Goal: Task Accomplishment & Management: Use online tool/utility

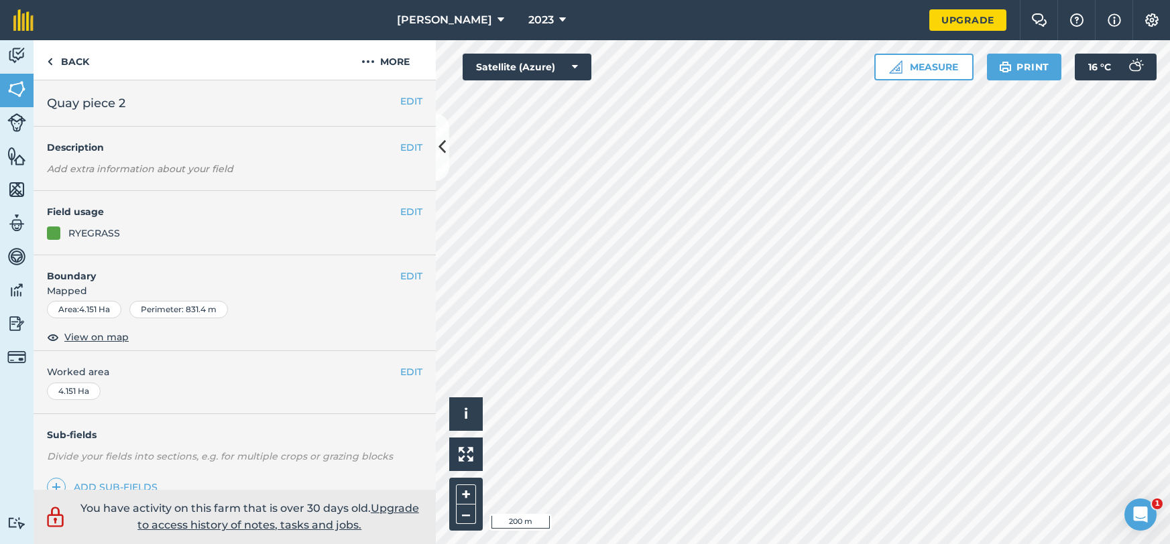
scroll to position [13, 0]
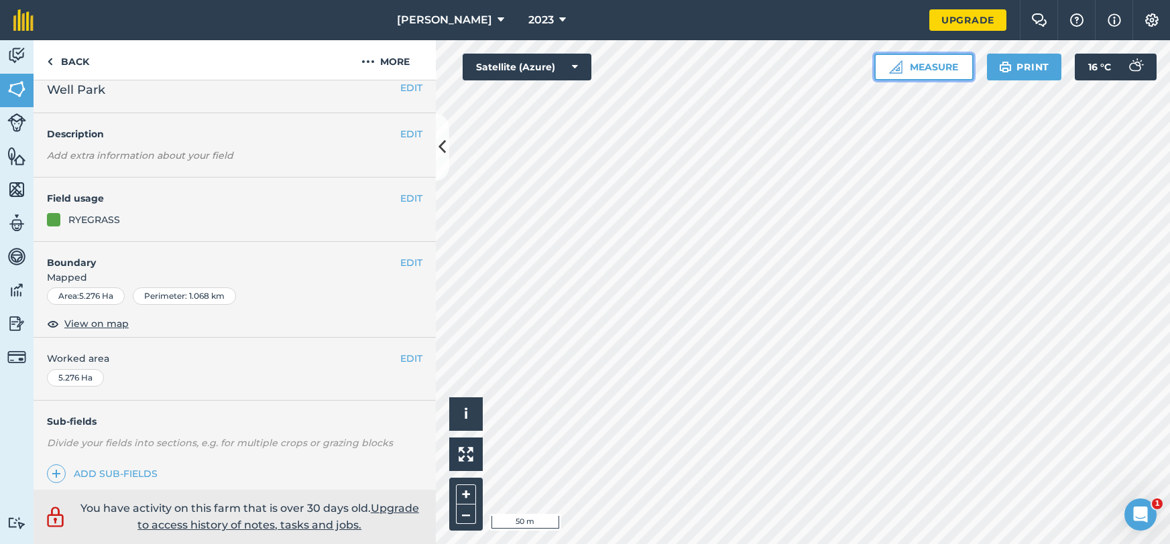
click at [914, 65] on button "Measure" at bounding box center [923, 67] width 99 height 27
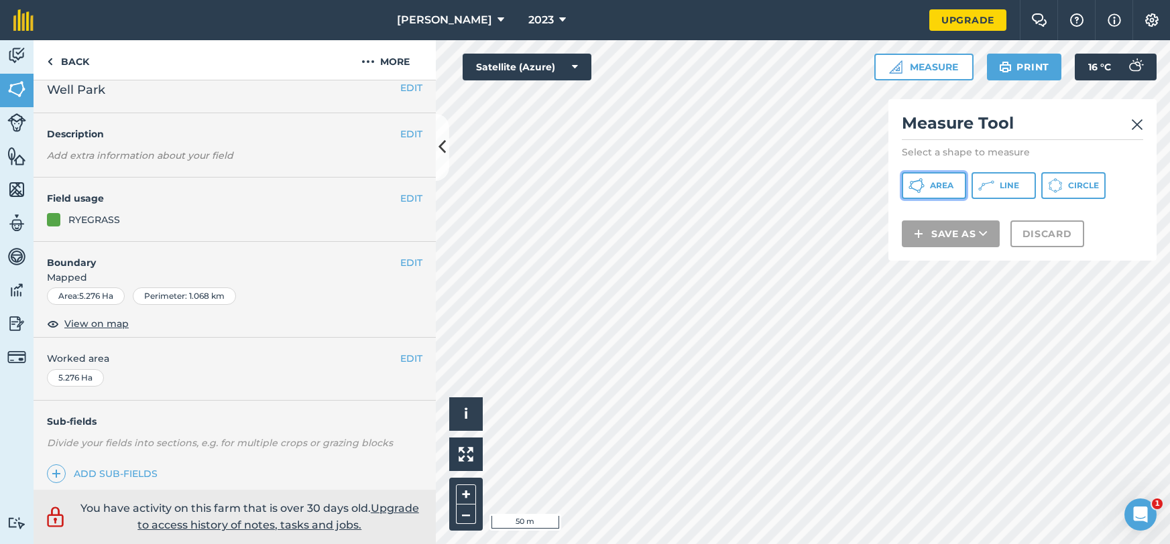
click at [916, 188] on icon at bounding box center [916, 186] width 16 height 16
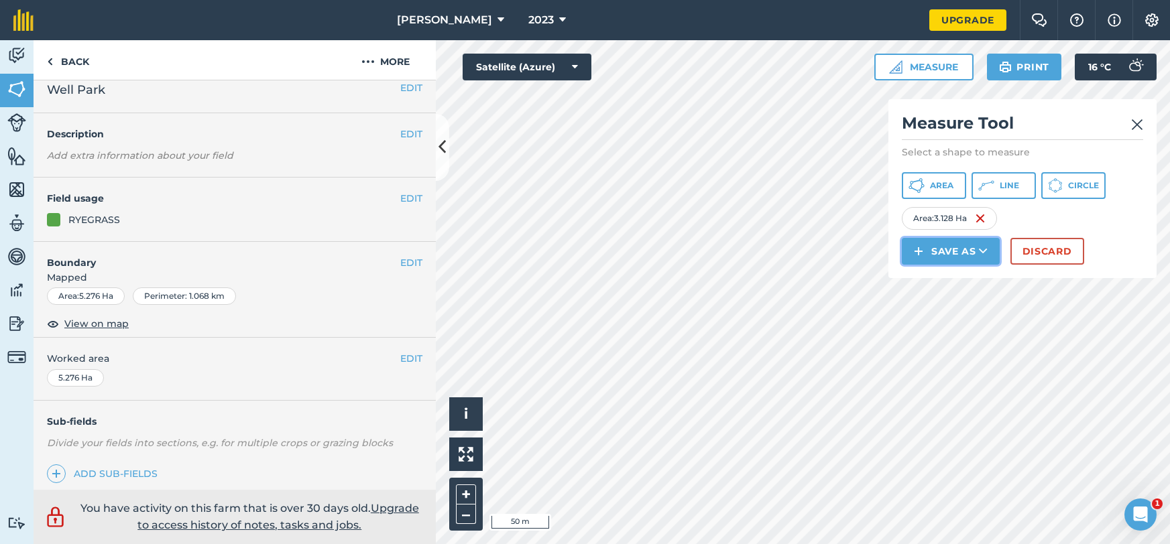
click at [951, 250] on button "Save as" at bounding box center [951, 251] width 98 height 27
click at [954, 337] on link "Note" at bounding box center [951, 341] width 94 height 29
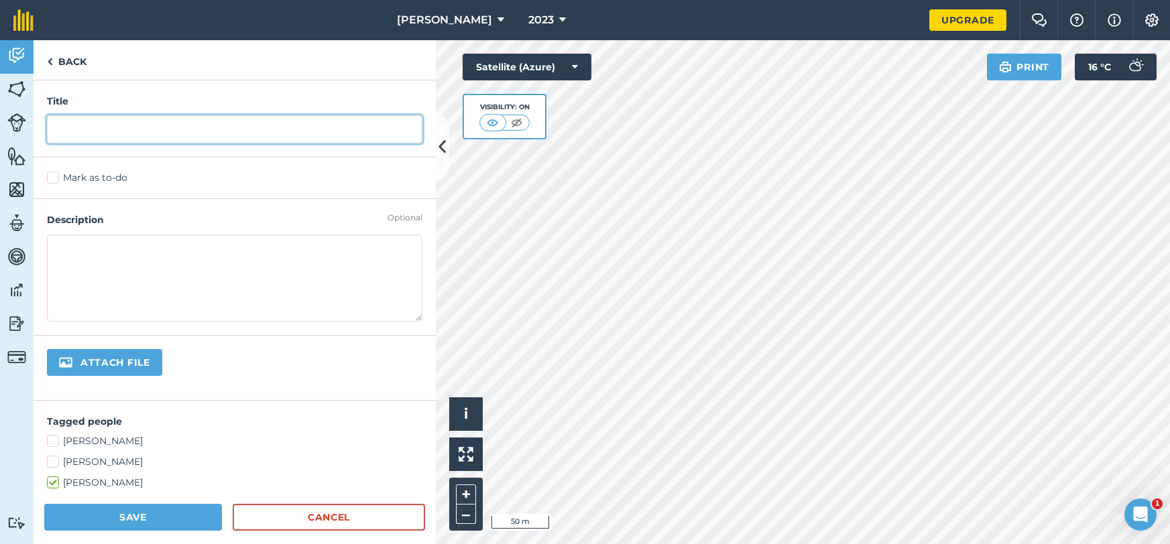
click at [155, 135] on input "text" at bounding box center [234, 129] width 375 height 28
type input "night/day"
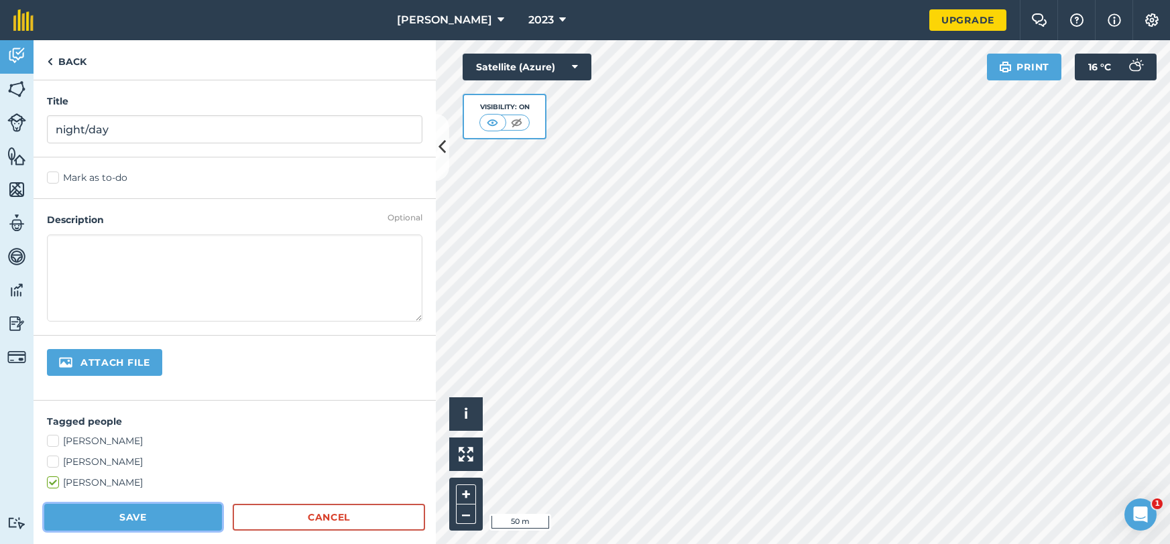
click at [160, 516] on button "Save" at bounding box center [133, 517] width 178 height 27
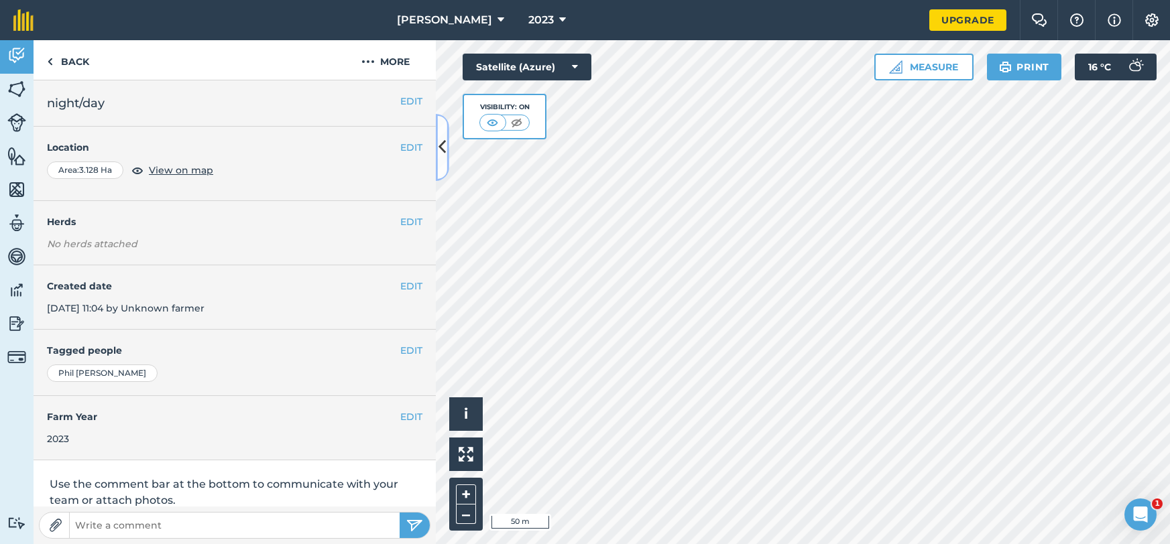
click at [440, 145] on icon at bounding box center [441, 146] width 7 height 23
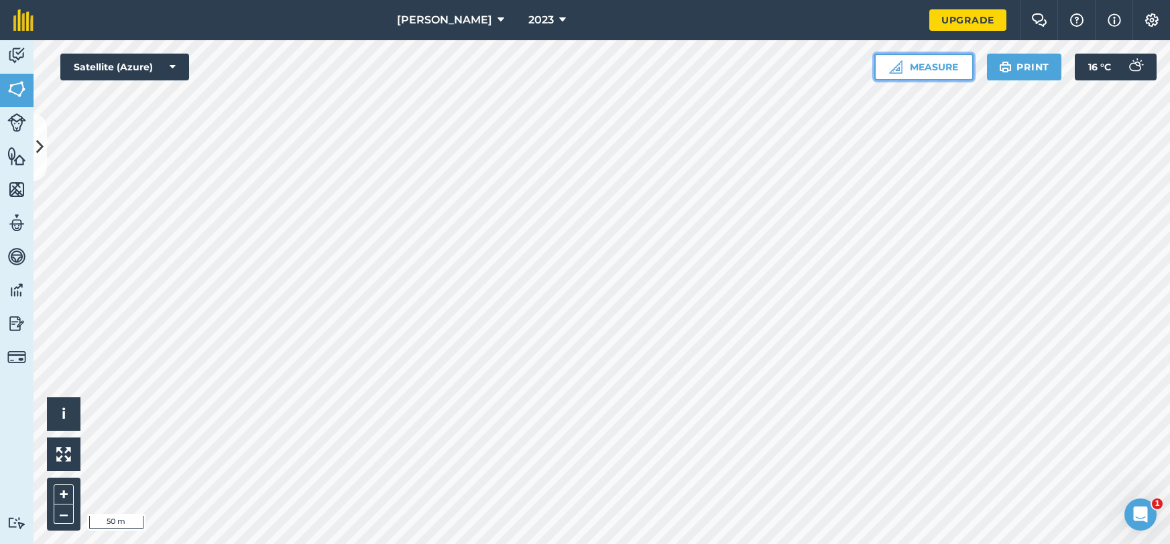
click at [918, 74] on button "Measure" at bounding box center [923, 67] width 99 height 27
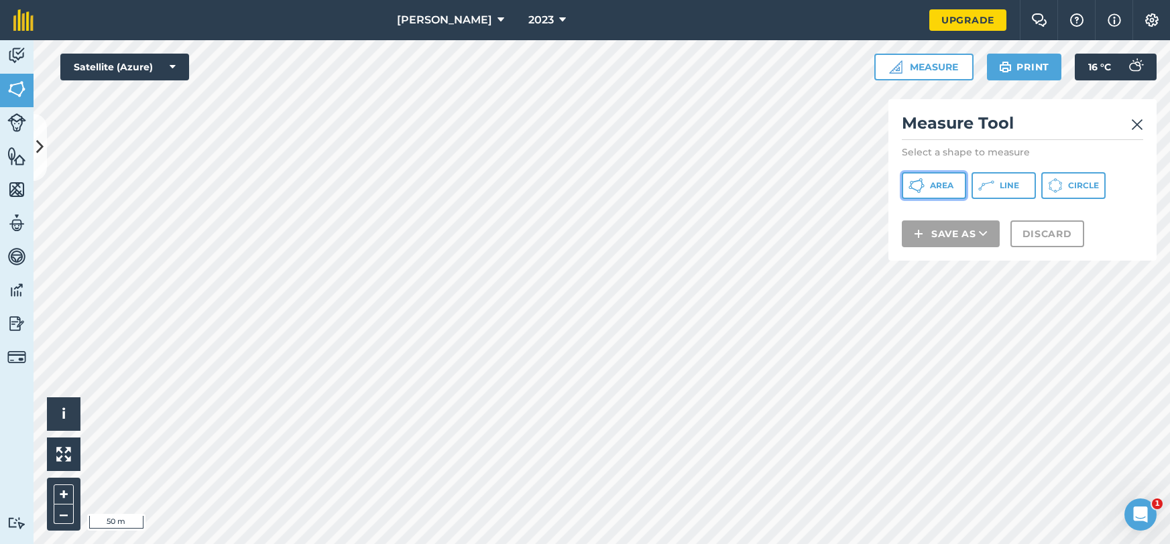
click at [916, 174] on button "Area" at bounding box center [934, 185] width 64 height 27
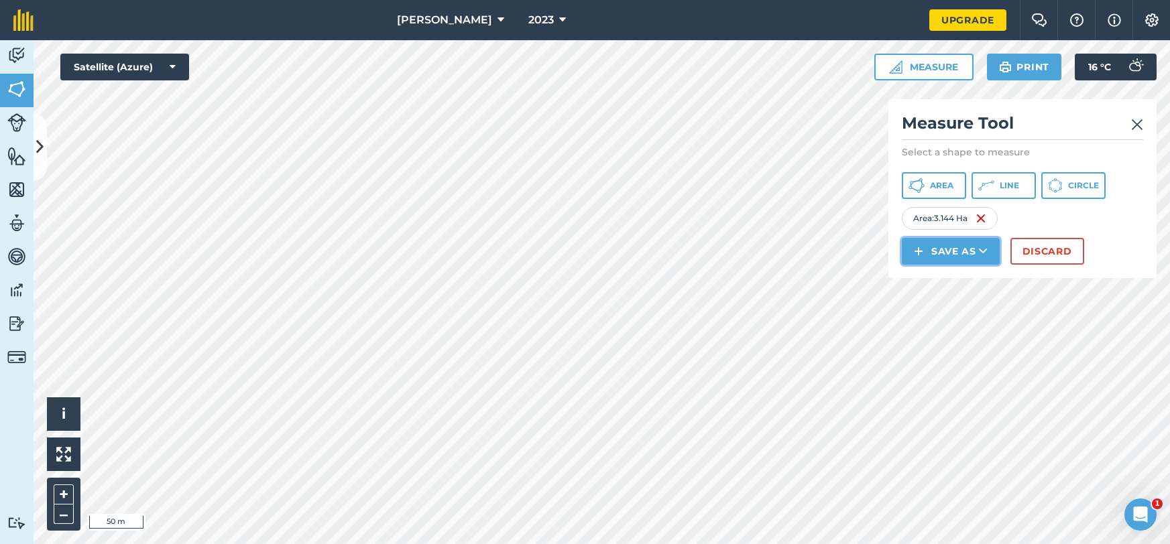
click at [964, 255] on button "Save as" at bounding box center [951, 251] width 98 height 27
click at [969, 342] on link "Note" at bounding box center [951, 341] width 94 height 29
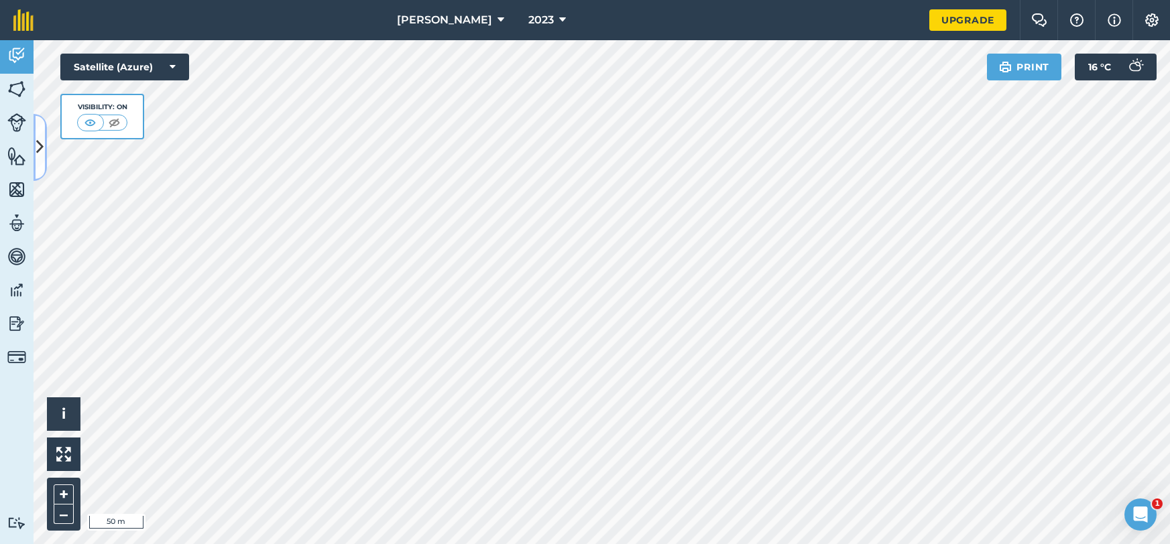
click at [40, 154] on icon at bounding box center [39, 146] width 7 height 23
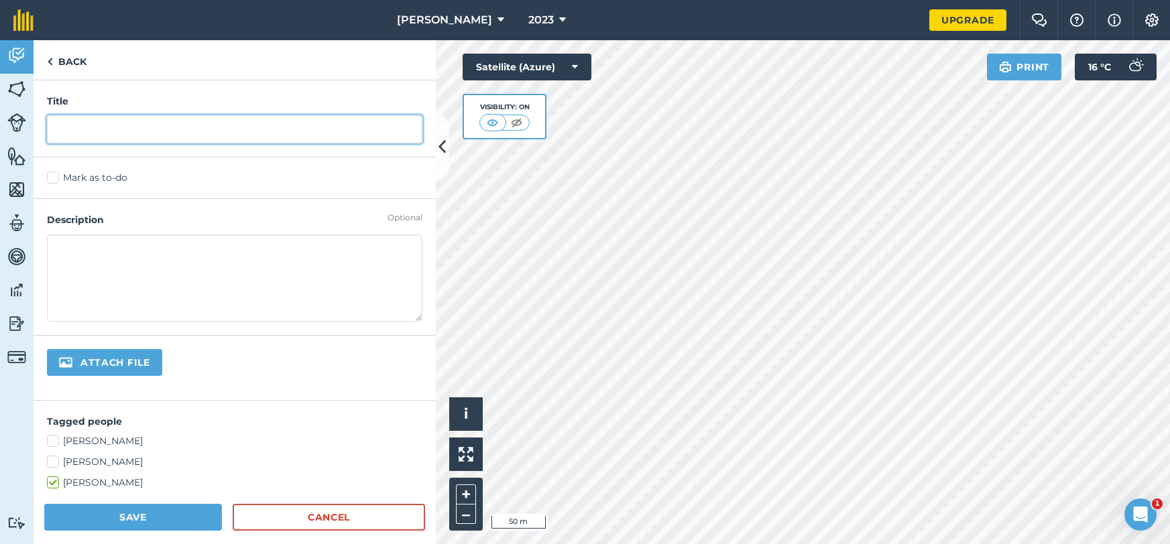
click at [110, 134] on input "text" at bounding box center [234, 129] width 375 height 28
type input "2 nights"
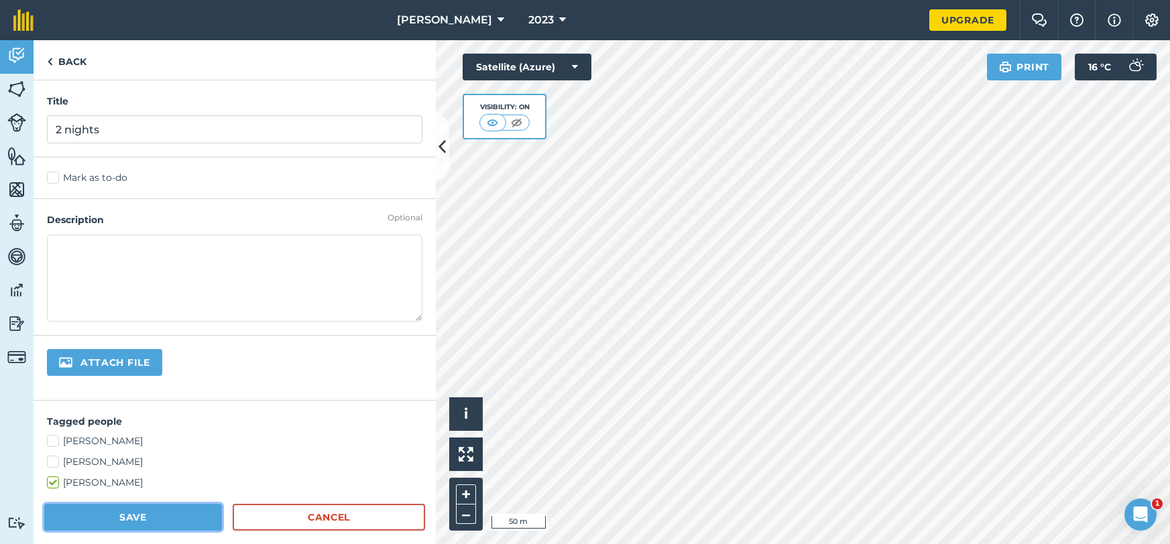
click at [141, 515] on button "Save" at bounding box center [133, 517] width 178 height 27
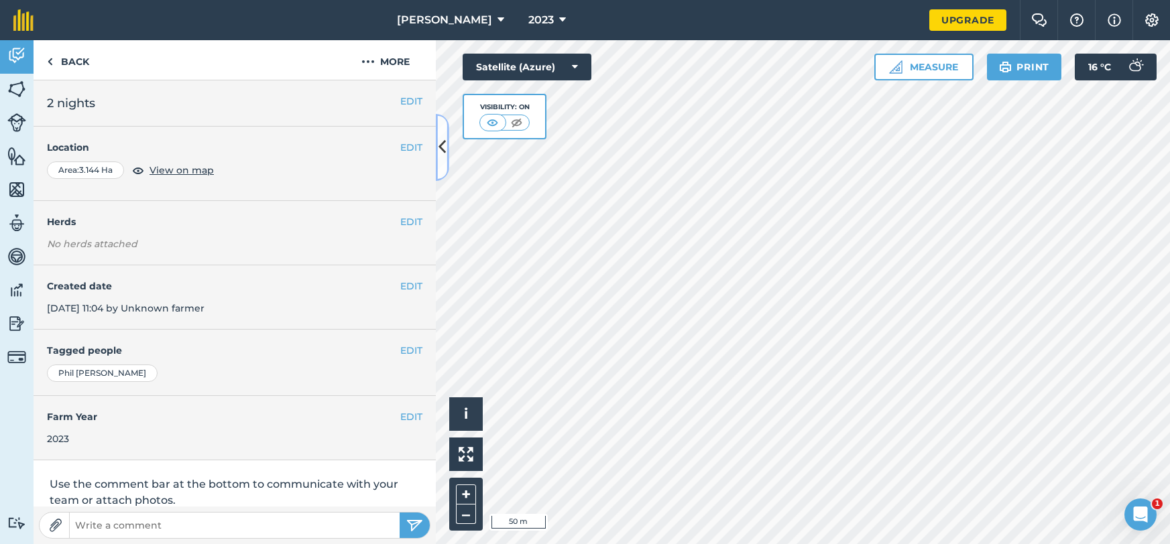
click at [440, 168] on button at bounding box center [442, 147] width 13 height 67
